Goal: Task Accomplishment & Management: Use online tool/utility

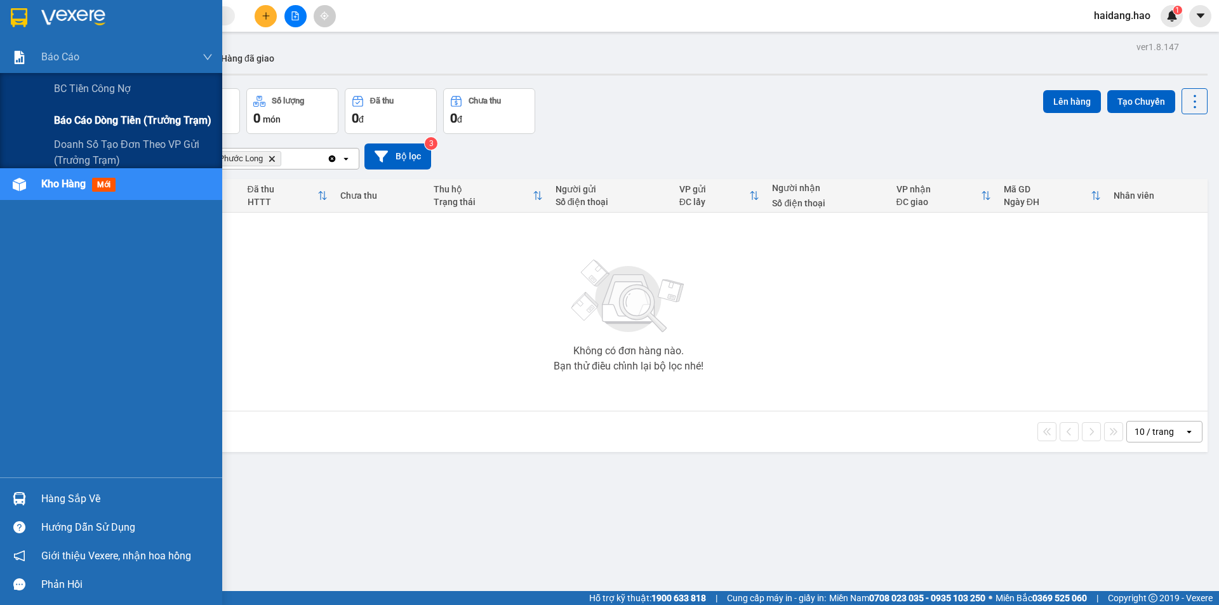
click at [113, 124] on span "Báo cáo dòng tiền (trưởng trạm)" at bounding box center [132, 120] width 157 height 16
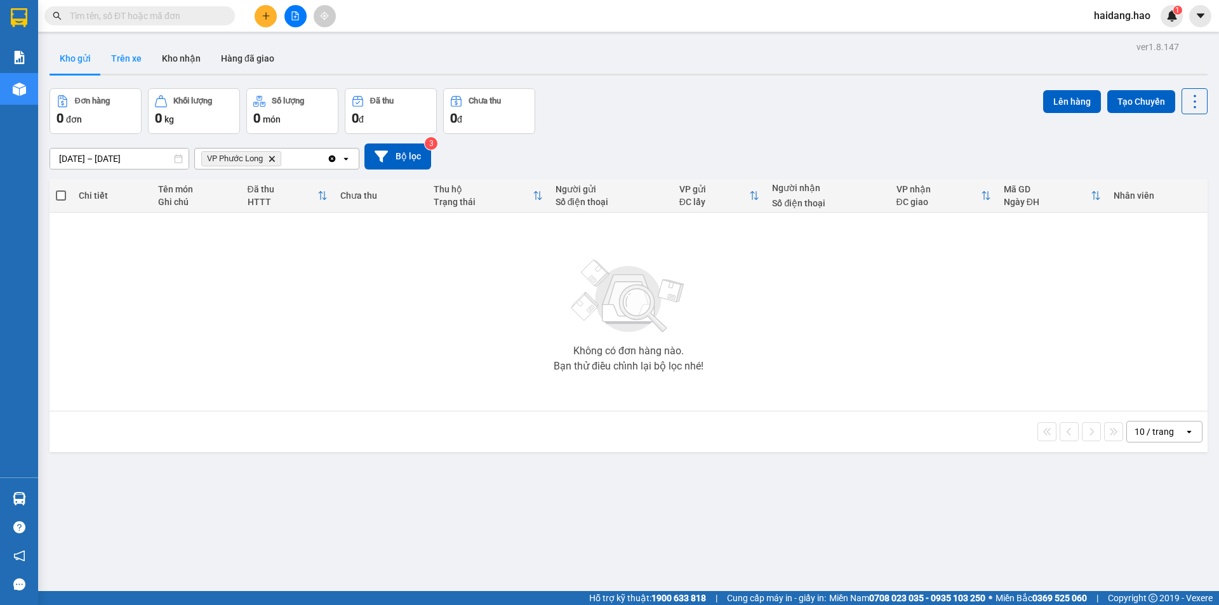
click at [120, 58] on button "Trên xe" at bounding box center [126, 58] width 51 height 30
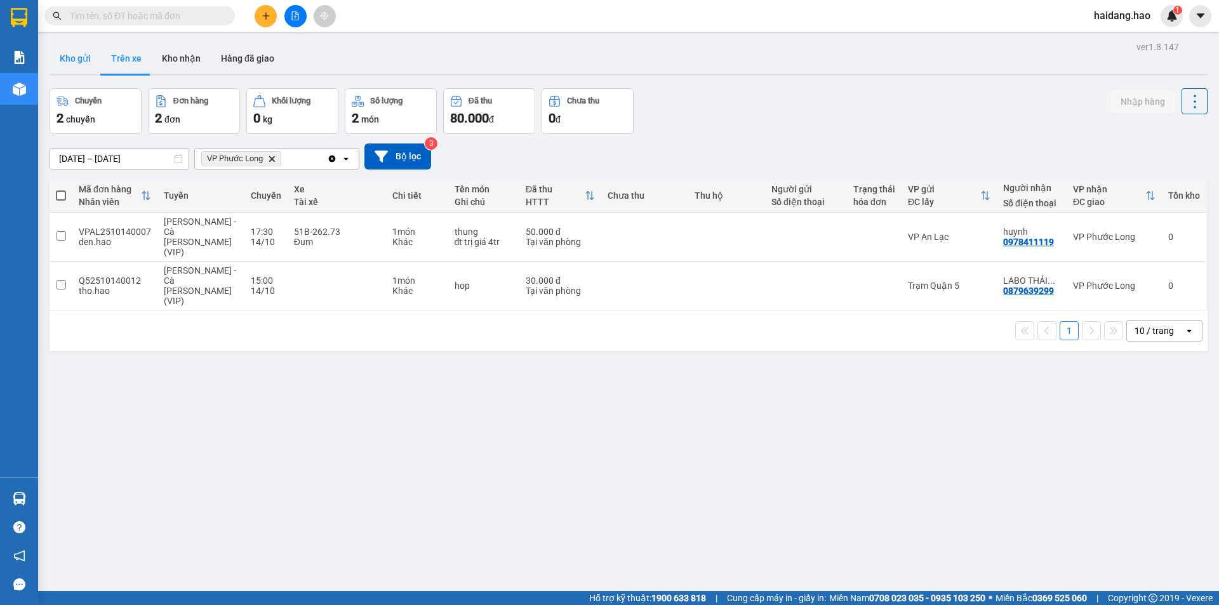
click at [73, 61] on button "Kho gửi" at bounding box center [75, 58] width 51 height 30
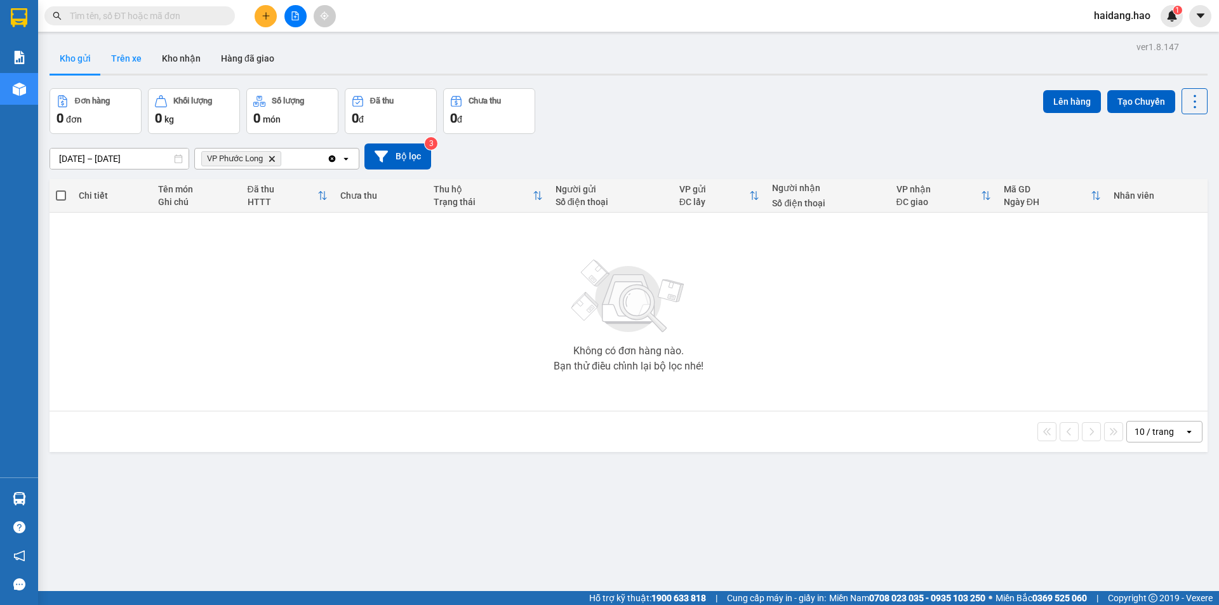
click at [120, 60] on button "Trên xe" at bounding box center [126, 58] width 51 height 30
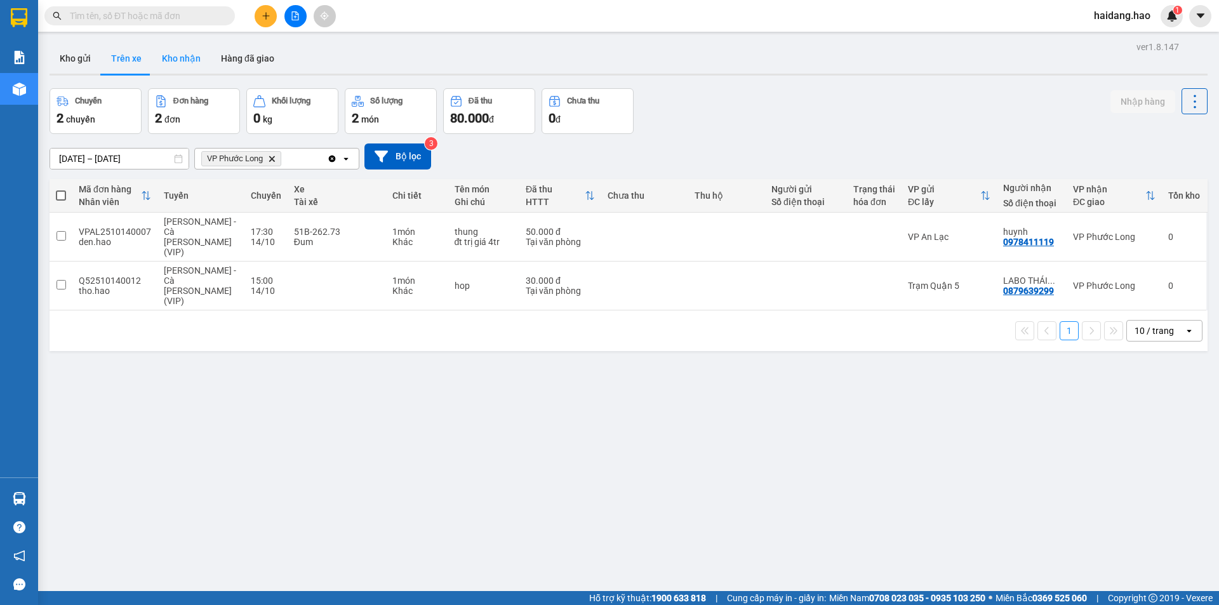
click at [196, 58] on button "Kho nhận" at bounding box center [181, 58] width 59 height 30
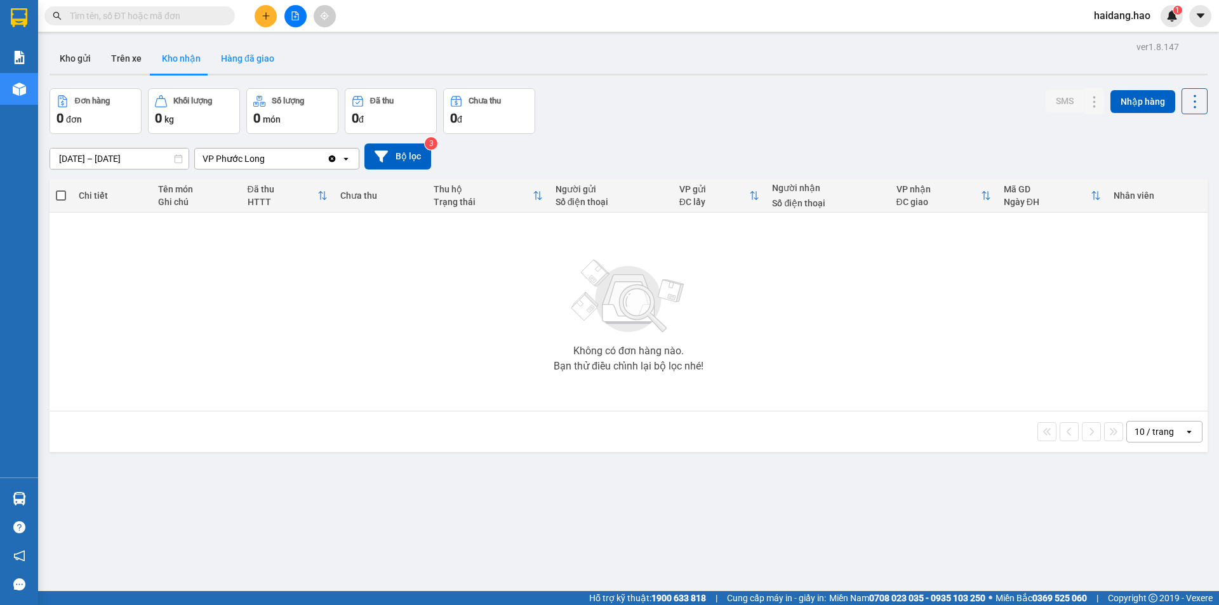
click at [242, 62] on button "Hàng đã giao" at bounding box center [248, 58] width 74 height 30
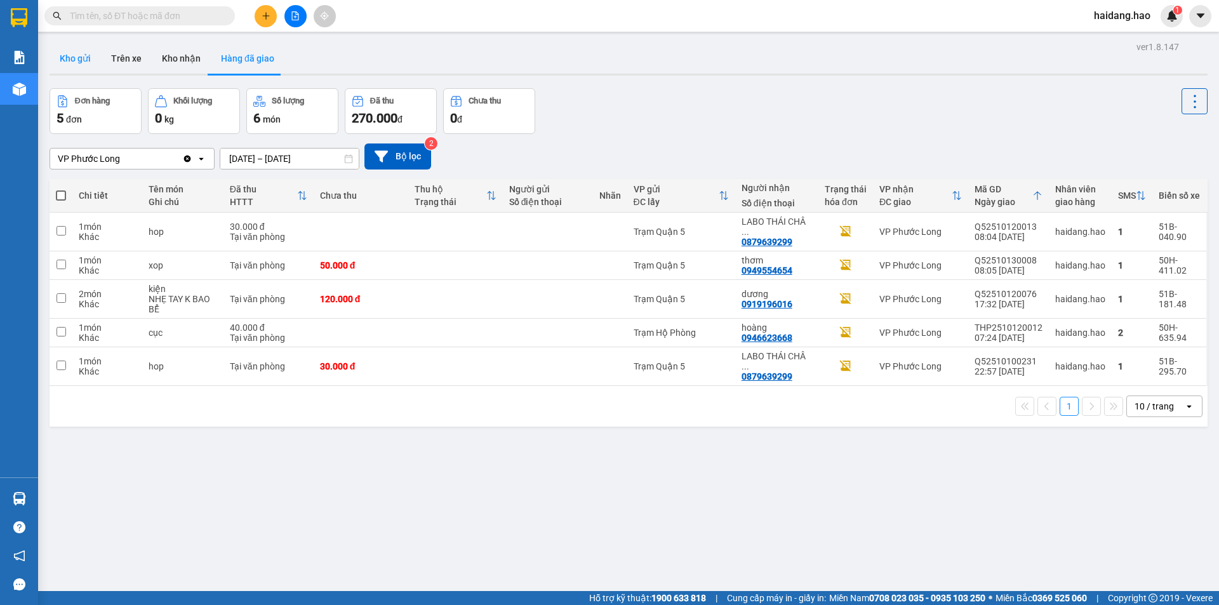
click at [76, 60] on button "Kho gửi" at bounding box center [75, 58] width 51 height 30
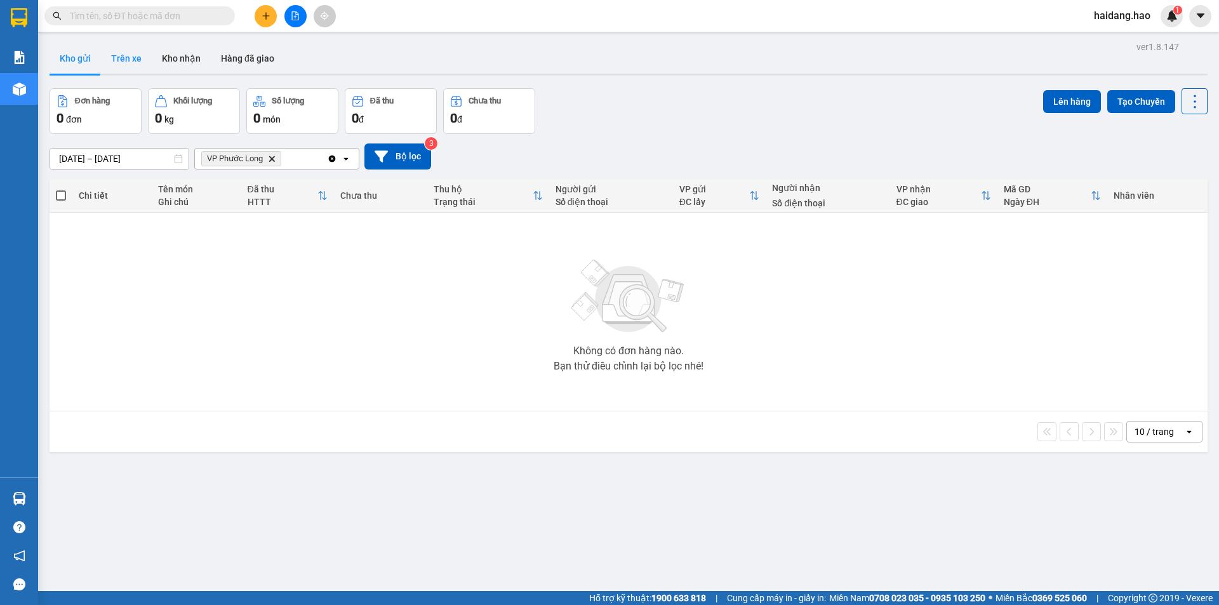
click at [117, 61] on button "Trên xe" at bounding box center [126, 58] width 51 height 30
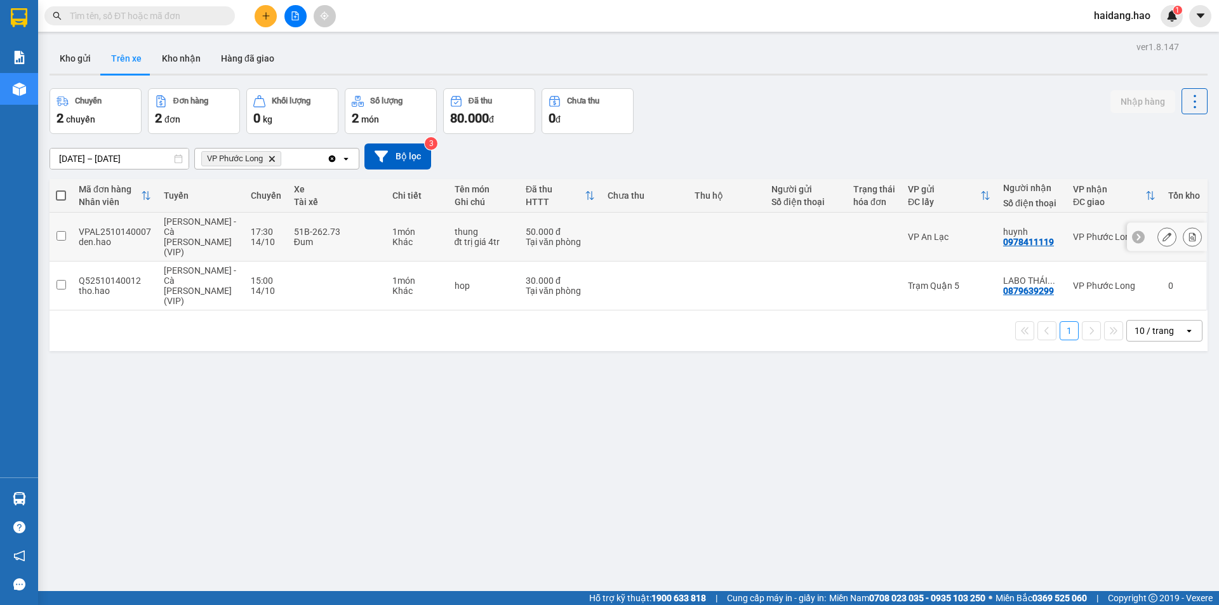
click at [712, 225] on td at bounding box center [726, 237] width 77 height 49
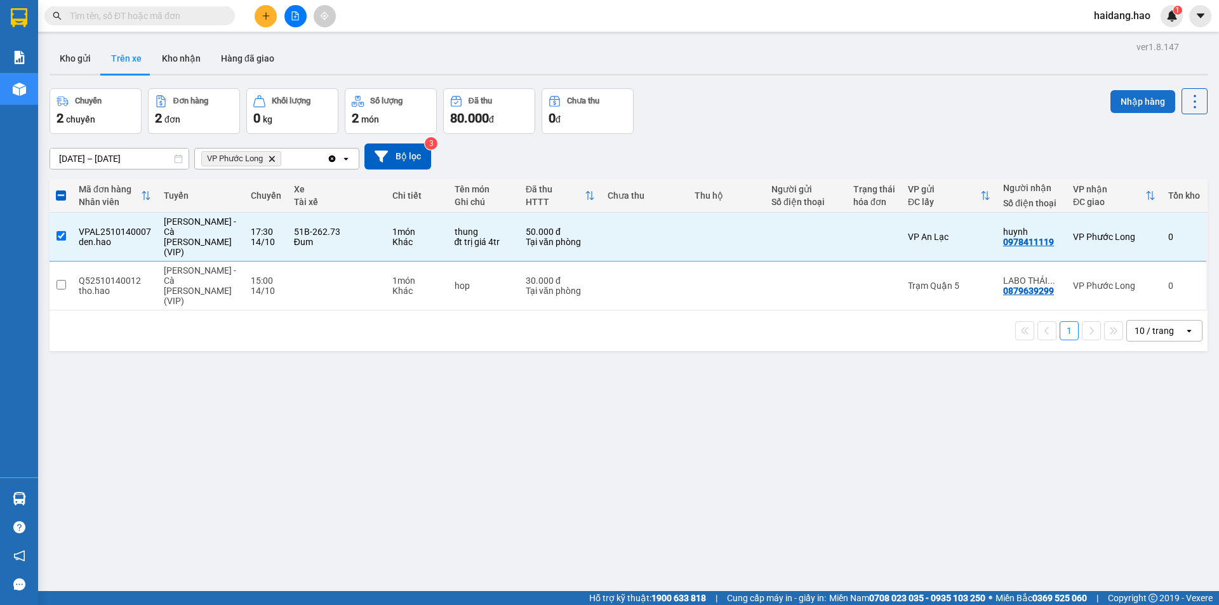
click at [1110, 105] on button "Nhập hàng" at bounding box center [1142, 101] width 65 height 23
checkbox input "false"
